Goal: Transaction & Acquisition: Book appointment/travel/reservation

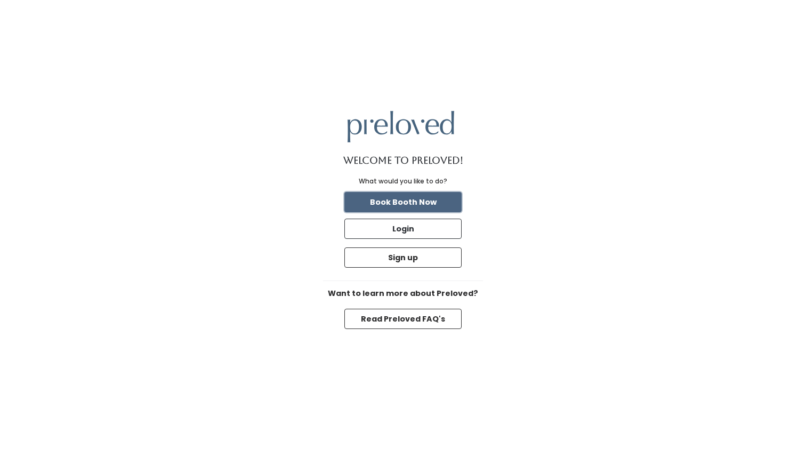
click at [418, 204] on button "Book Booth Now" at bounding box center [402, 202] width 117 height 20
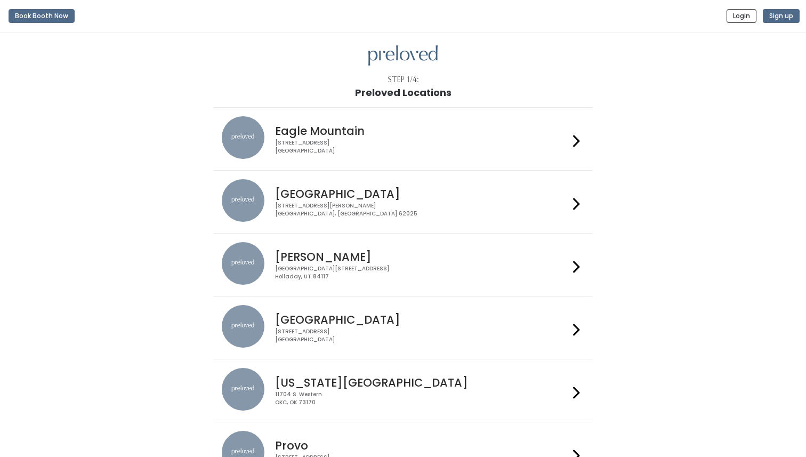
scroll to position [351, 0]
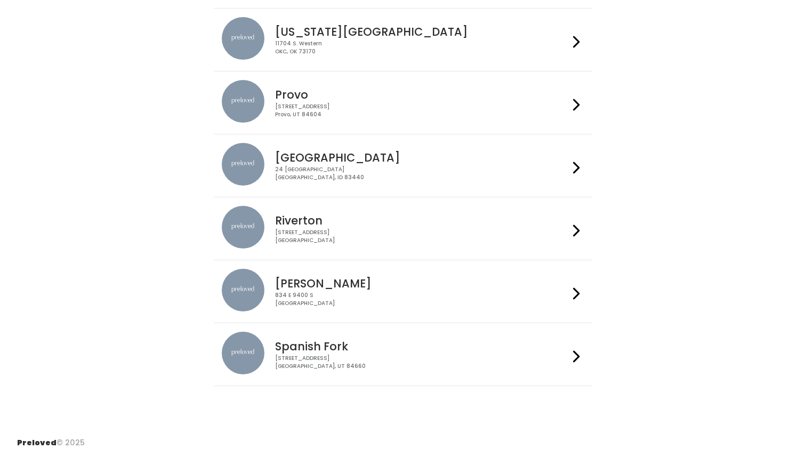
click at [400, 108] on div "230 W Cougar Blvd Provo, UT 84604" at bounding box center [421, 110] width 293 height 15
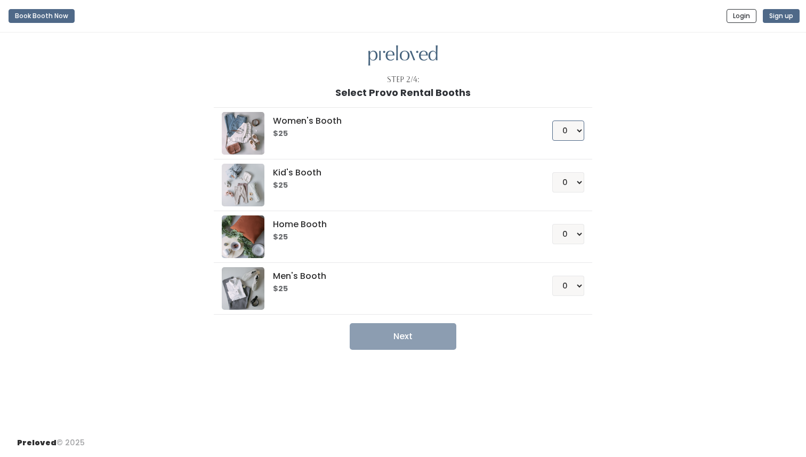
click at [566, 131] on select "0 1 2 3 4" at bounding box center [568, 130] width 32 height 20
select select "1"
click at [552, 120] on select "0 1 2 3 4" at bounding box center [568, 130] width 32 height 20
click at [403, 334] on button "Next" at bounding box center [403, 336] width 107 height 27
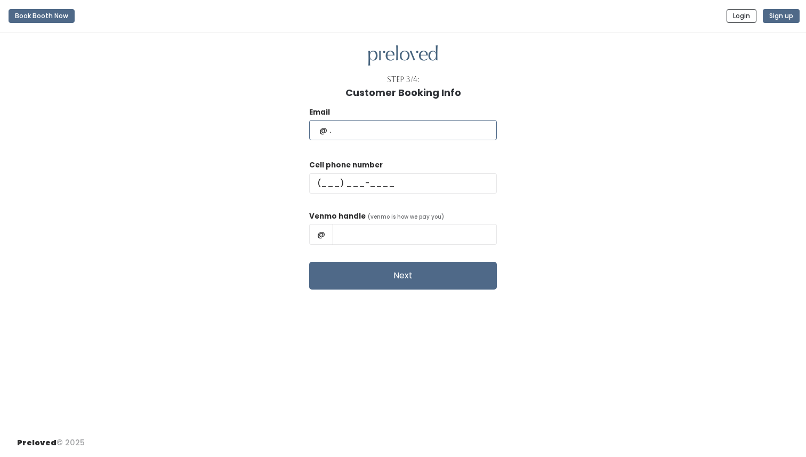
click at [389, 127] on input "text" at bounding box center [403, 130] width 188 height 20
type input "[EMAIL_ADDRESS][DOMAIN_NAME]"
type input "[PHONE_NUMBER]"
type input "[PERSON_NAME]"
click at [440, 237] on input "[PERSON_NAME]" at bounding box center [415, 234] width 164 height 20
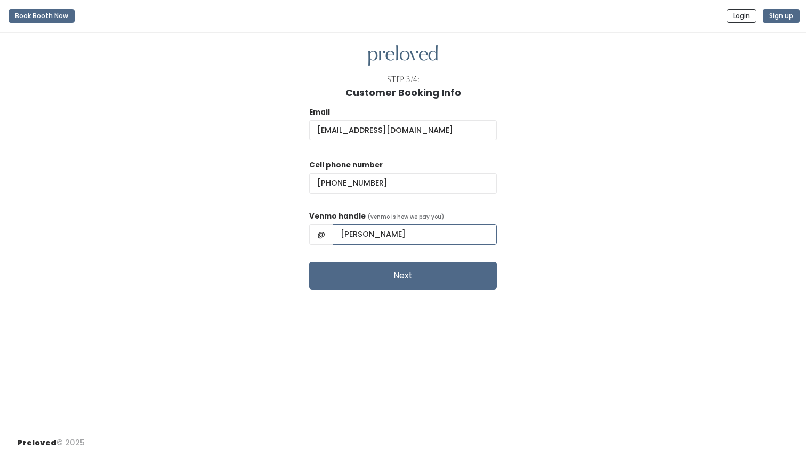
click at [440, 237] on input "[PERSON_NAME]" at bounding box center [415, 234] width 164 height 20
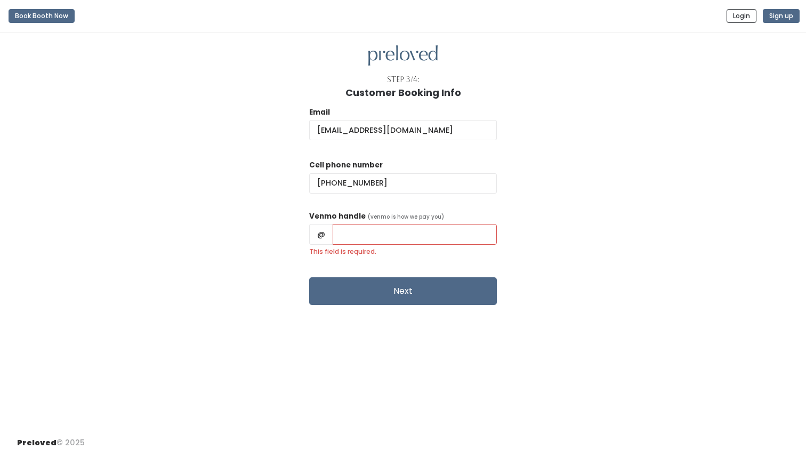
click at [417, 248] on label "This field is required." at bounding box center [403, 252] width 188 height 10
click at [417, 244] on input "This field is required." at bounding box center [415, 234] width 164 height 20
click at [409, 236] on input "This field is required." at bounding box center [415, 234] width 164 height 20
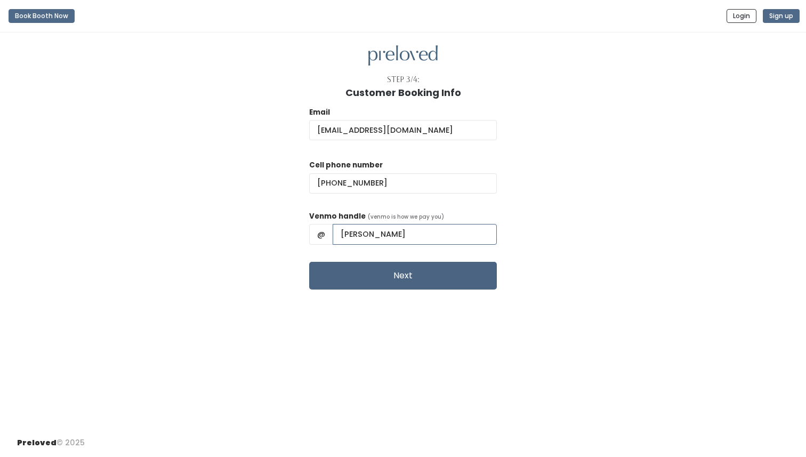
type input "kenz-jackson"
click at [418, 278] on button "Next" at bounding box center [403, 276] width 188 height 28
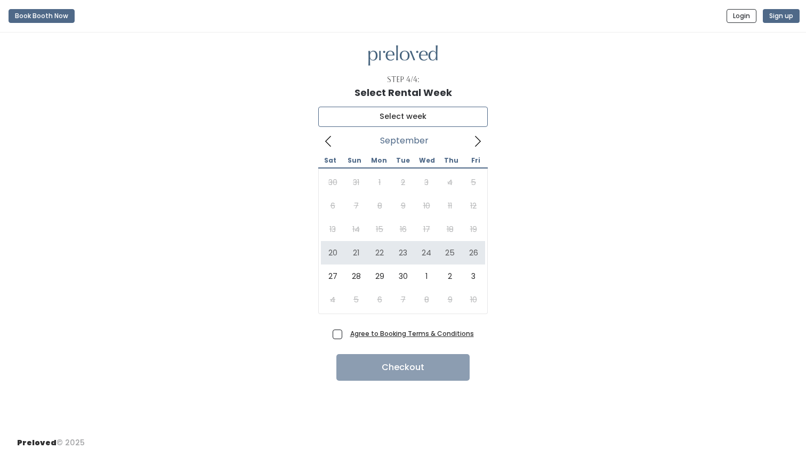
type input "September 20 to September 26"
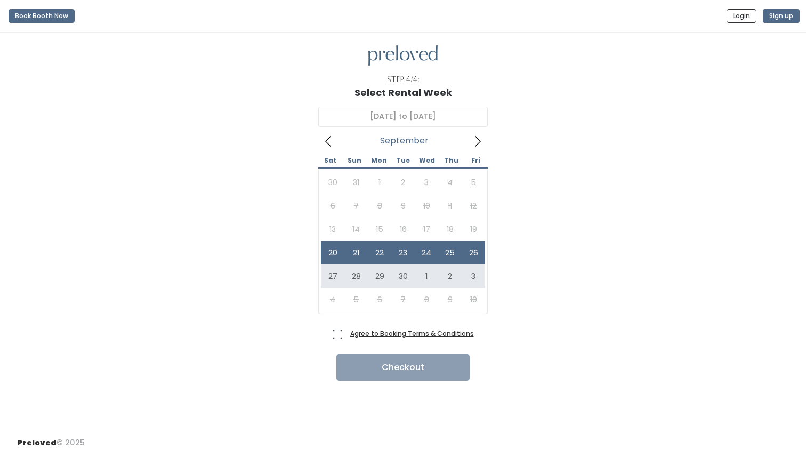
click at [346, 335] on span "Agree to Booking Terms & Conditions" at bounding box center [410, 333] width 128 height 11
click at [346, 335] on input "Agree to Booking Terms & Conditions" at bounding box center [349, 331] width 7 height 7
checkbox input "true"
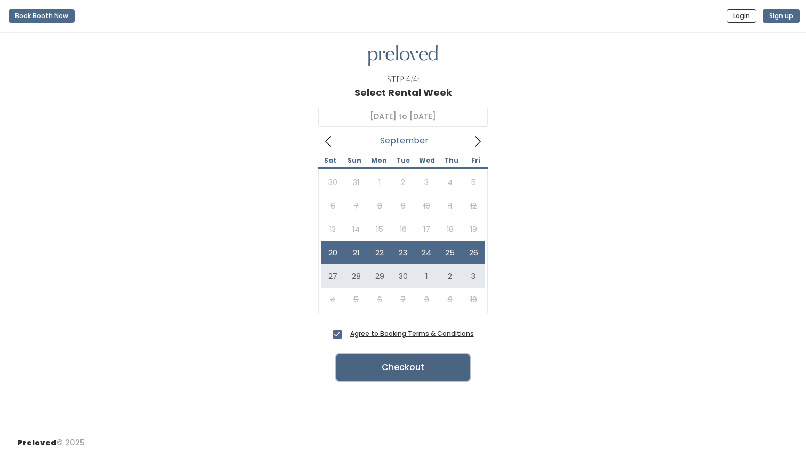
click at [386, 364] on button "Checkout" at bounding box center [402, 367] width 133 height 27
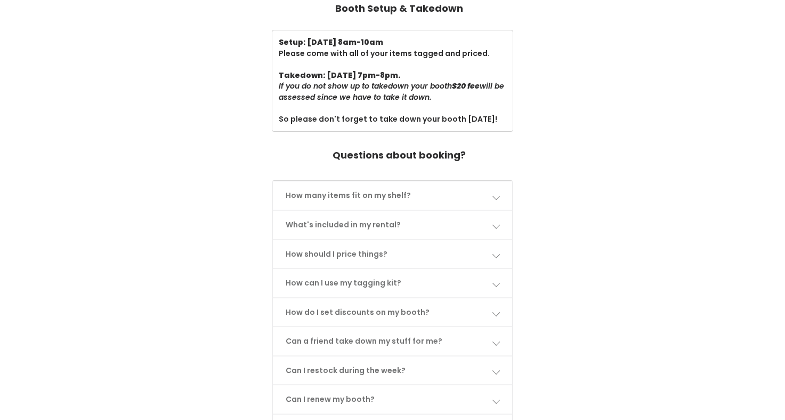
scroll to position [397, 0]
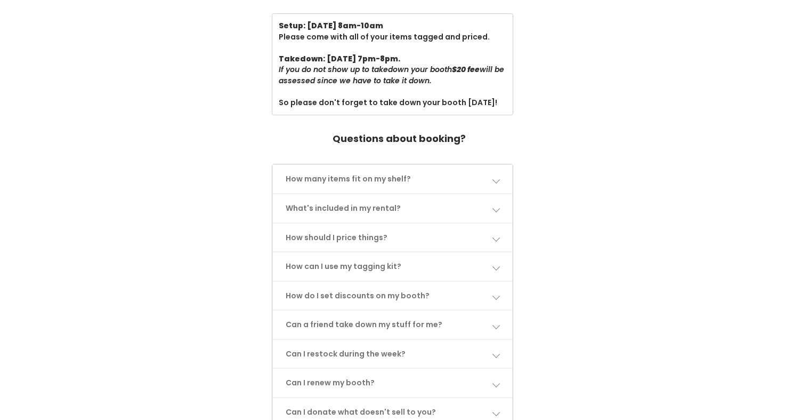
click at [498, 176] on span at bounding box center [495, 178] width 7 height 7
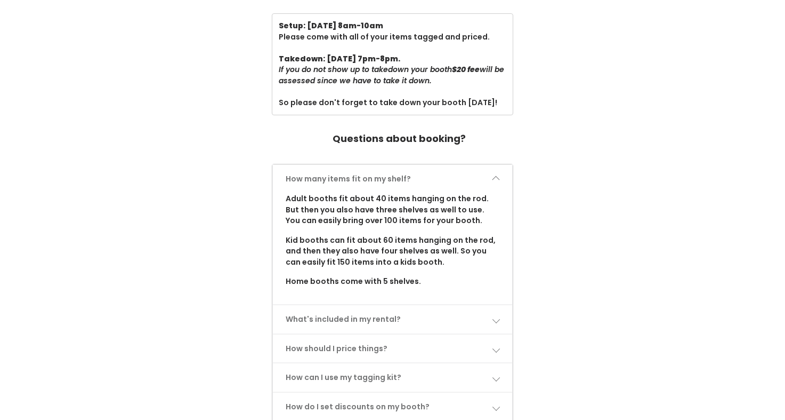
click at [498, 176] on span at bounding box center [495, 178] width 7 height 7
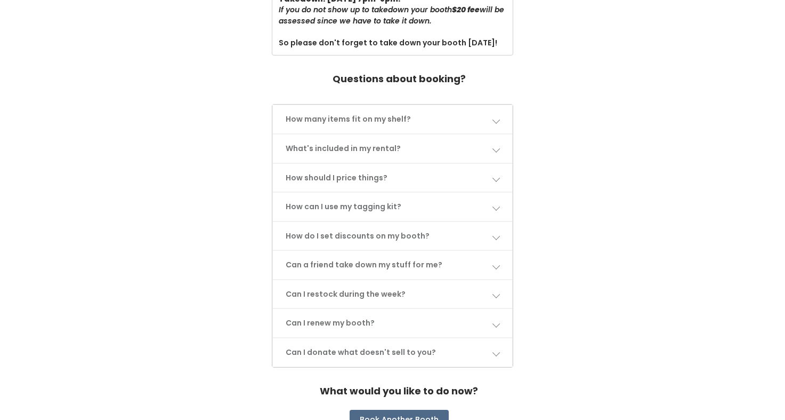
scroll to position [510, 0]
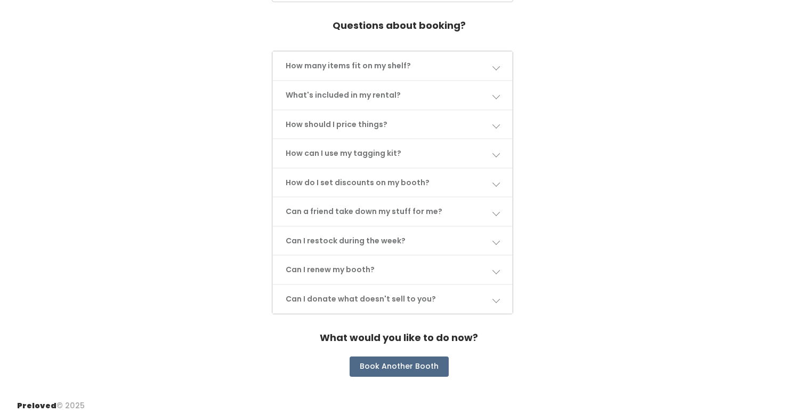
click at [488, 158] on link "How can I use my tagging kit?" at bounding box center [393, 153] width 240 height 28
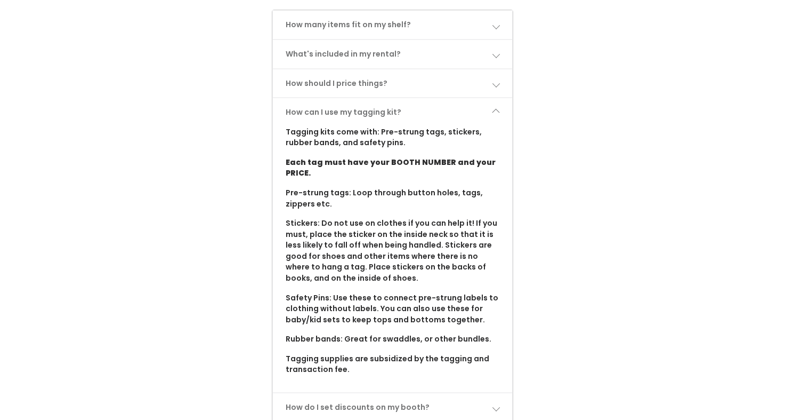
scroll to position [557, 0]
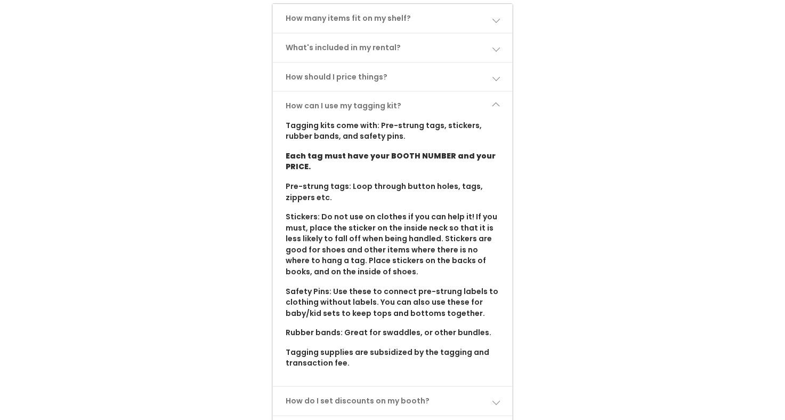
click at [490, 102] on link "How can I use my tagging kit?" at bounding box center [393, 106] width 240 height 28
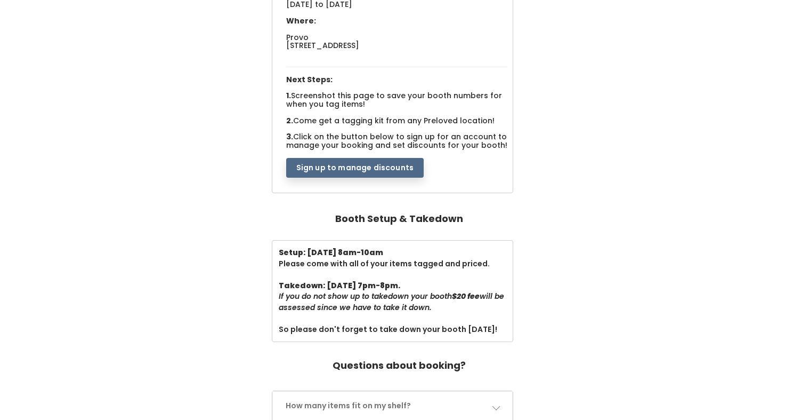
scroll to position [171, 0]
click at [385, 167] on button "Sign up to manage discounts" at bounding box center [355, 167] width 138 height 20
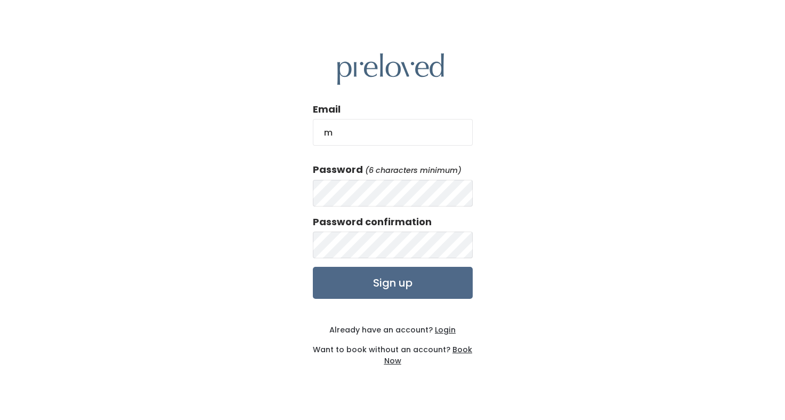
type input "[EMAIL_ADDRESS][DOMAIN_NAME]"
click at [313, 267] on input "Sign up" at bounding box center [393, 283] width 160 height 32
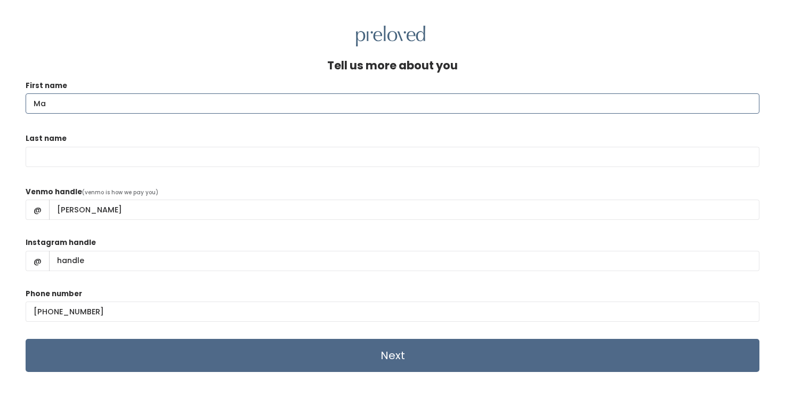
type input "[EMAIL_ADDRESS][DOMAIN_NAME]"
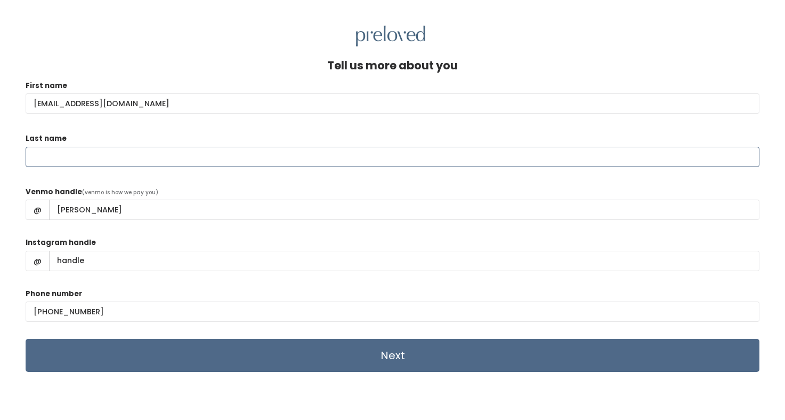
type input "[PERSON_NAME]"
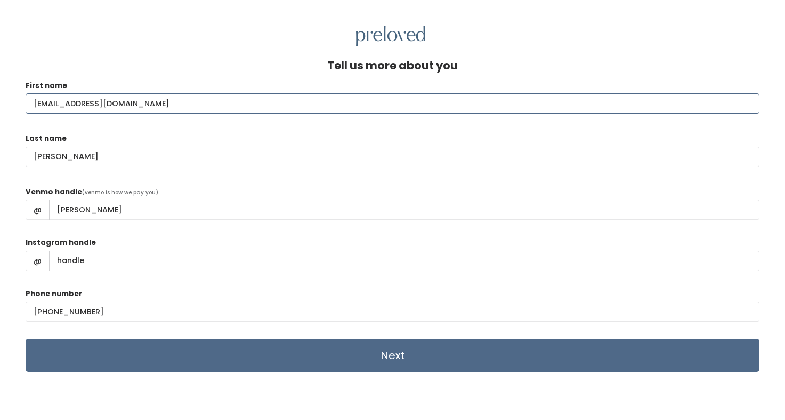
drag, startPoint x: 144, startPoint y: 103, endPoint x: 6, endPoint y: 101, distance: 138.6
click at [6, 101] on div "Tell us more about you First name [PERSON_NAME][EMAIL_ADDRESS][DOMAIN_NAME] Las…" at bounding box center [392, 256] width 785 height 420
type input "makenzie"
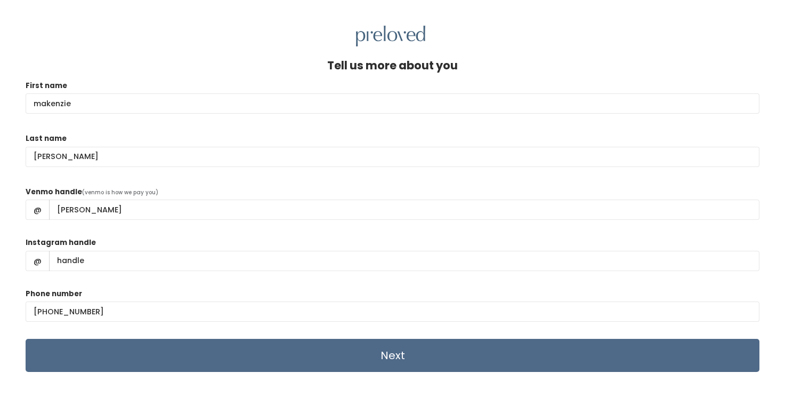
click at [45, 76] on div "Tell us more about you" at bounding box center [393, 69] width 734 height 21
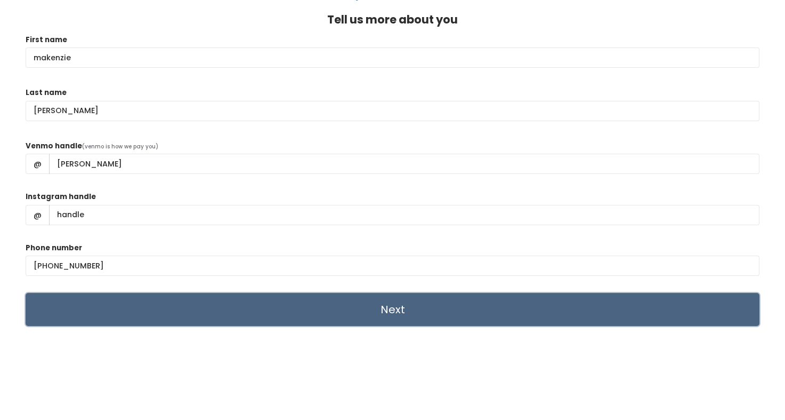
click at [245, 300] on input "Next" at bounding box center [393, 309] width 734 height 33
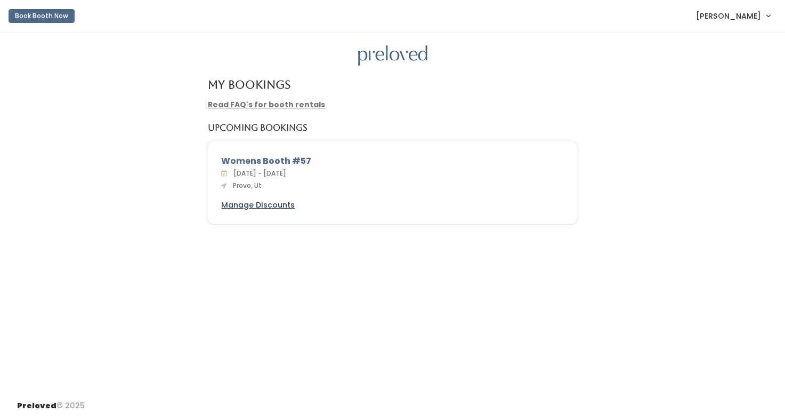
click at [244, 206] on u "Manage Discounts" at bounding box center [258, 204] width 74 height 11
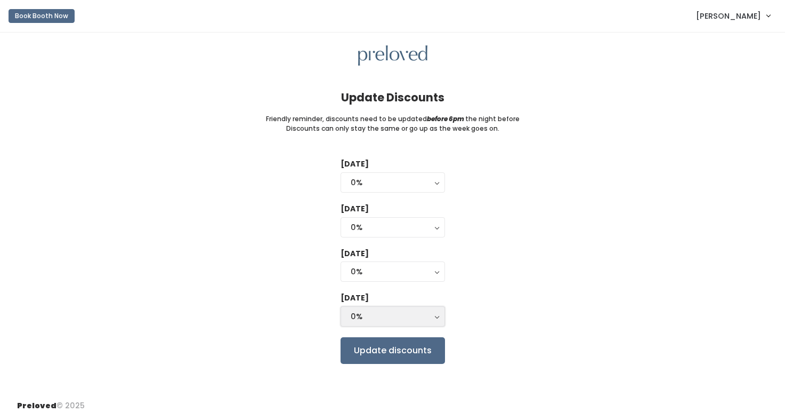
click at [384, 321] on div "0%" at bounding box center [393, 316] width 84 height 12
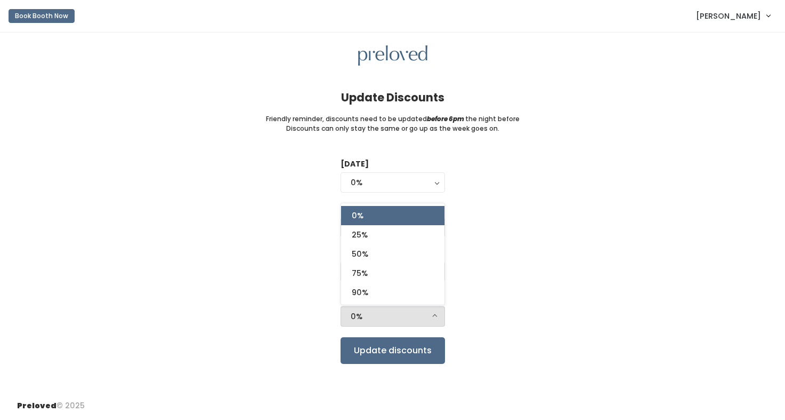
click at [520, 226] on div "[DATE] 0% 25% 50% 75% 90% 0% [DATE] 0% 25% 50% 75% 90% 0% [DATE] 0% 25% 50% 75%…" at bounding box center [392, 260] width 751 height 205
